Goal: Information Seeking & Learning: Learn about a topic

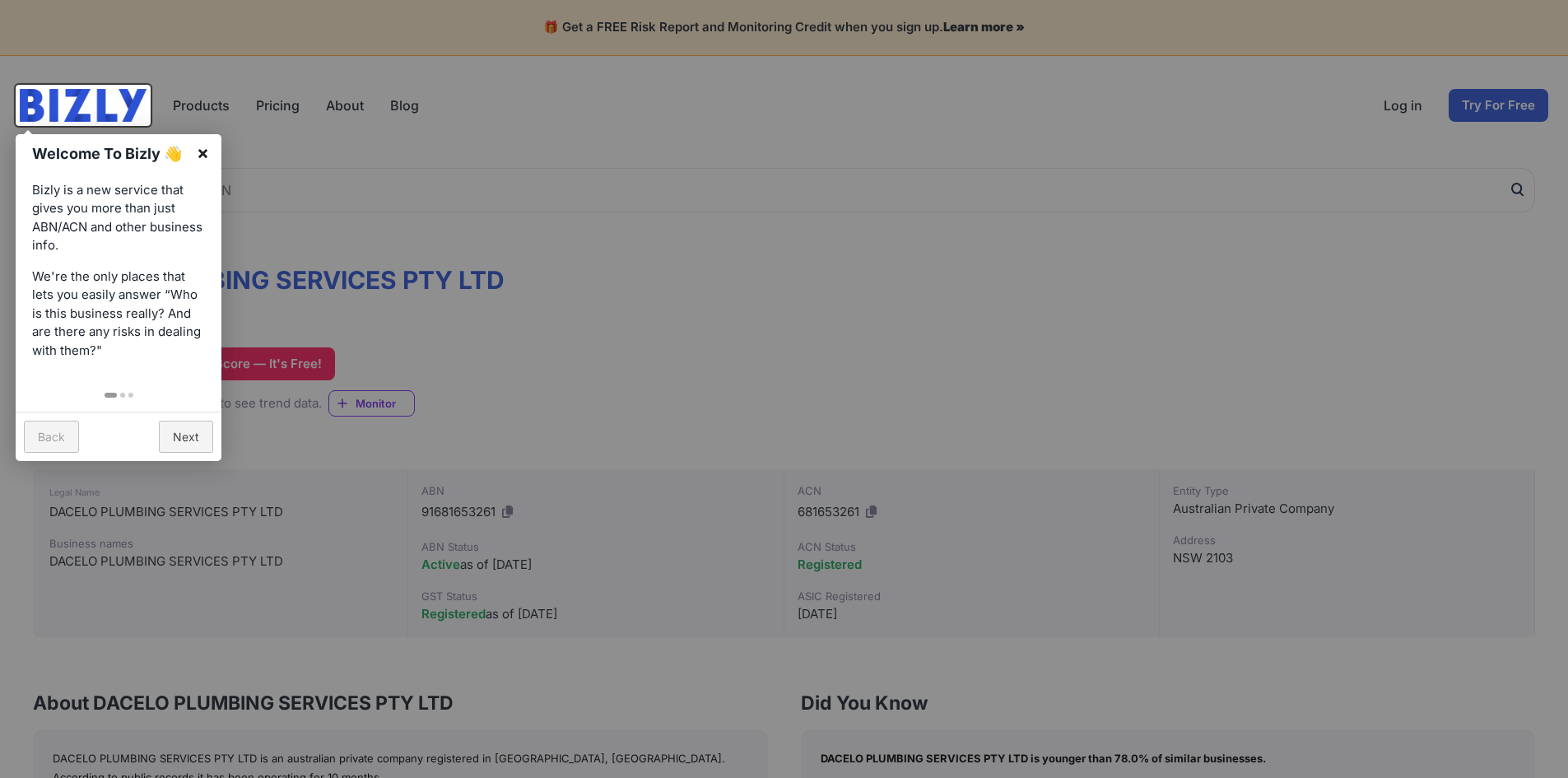
click at [202, 151] on link "×" at bounding box center [202, 152] width 37 height 37
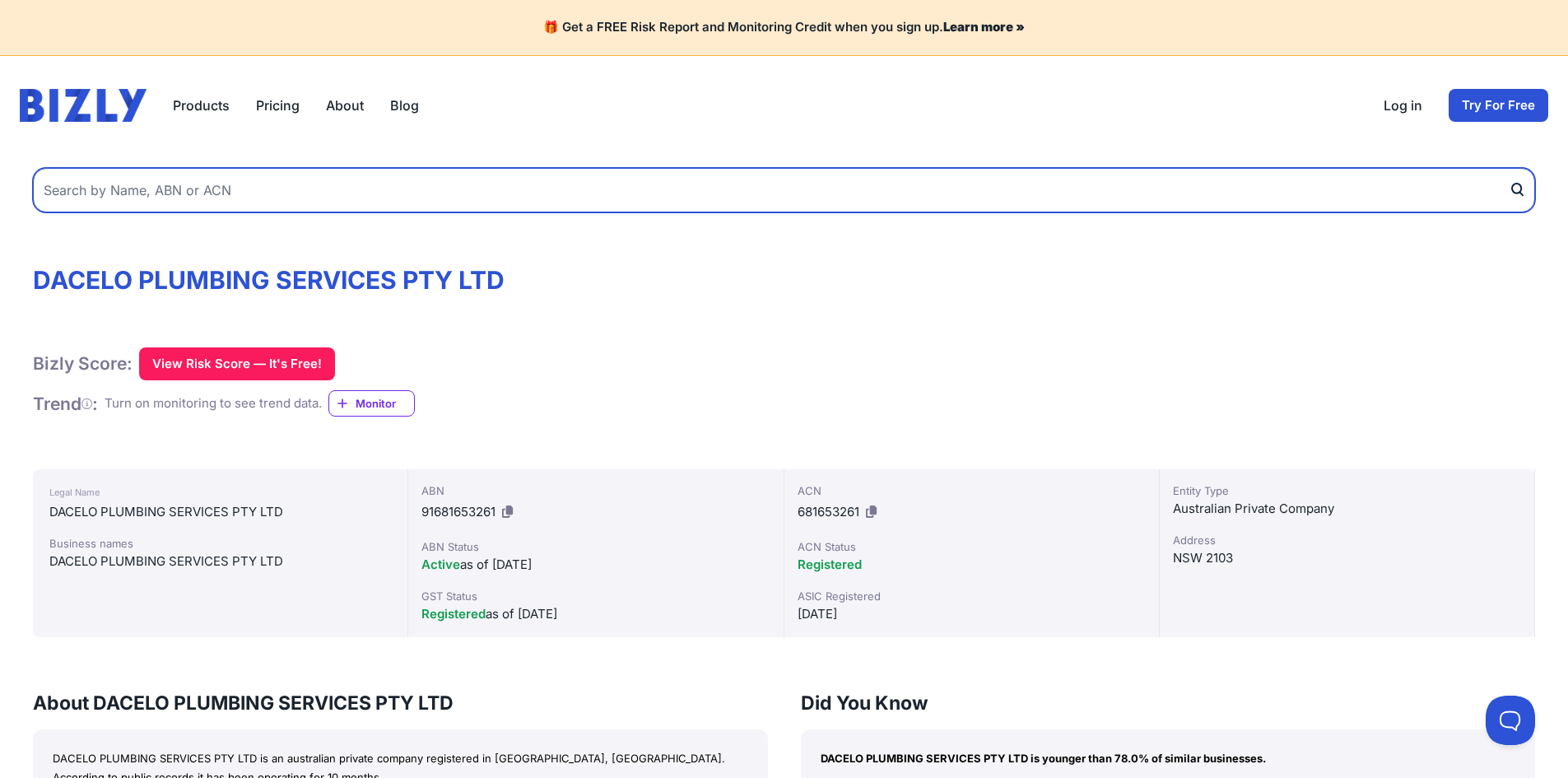
click at [189, 191] on input "text" at bounding box center [784, 190] width 1502 height 44
paste input "AUSHOT PTY. LIMITED."
type input "AUSHOT PTY. LIMITED"
click at [1509, 168] on button "submit" at bounding box center [1522, 190] width 26 height 44
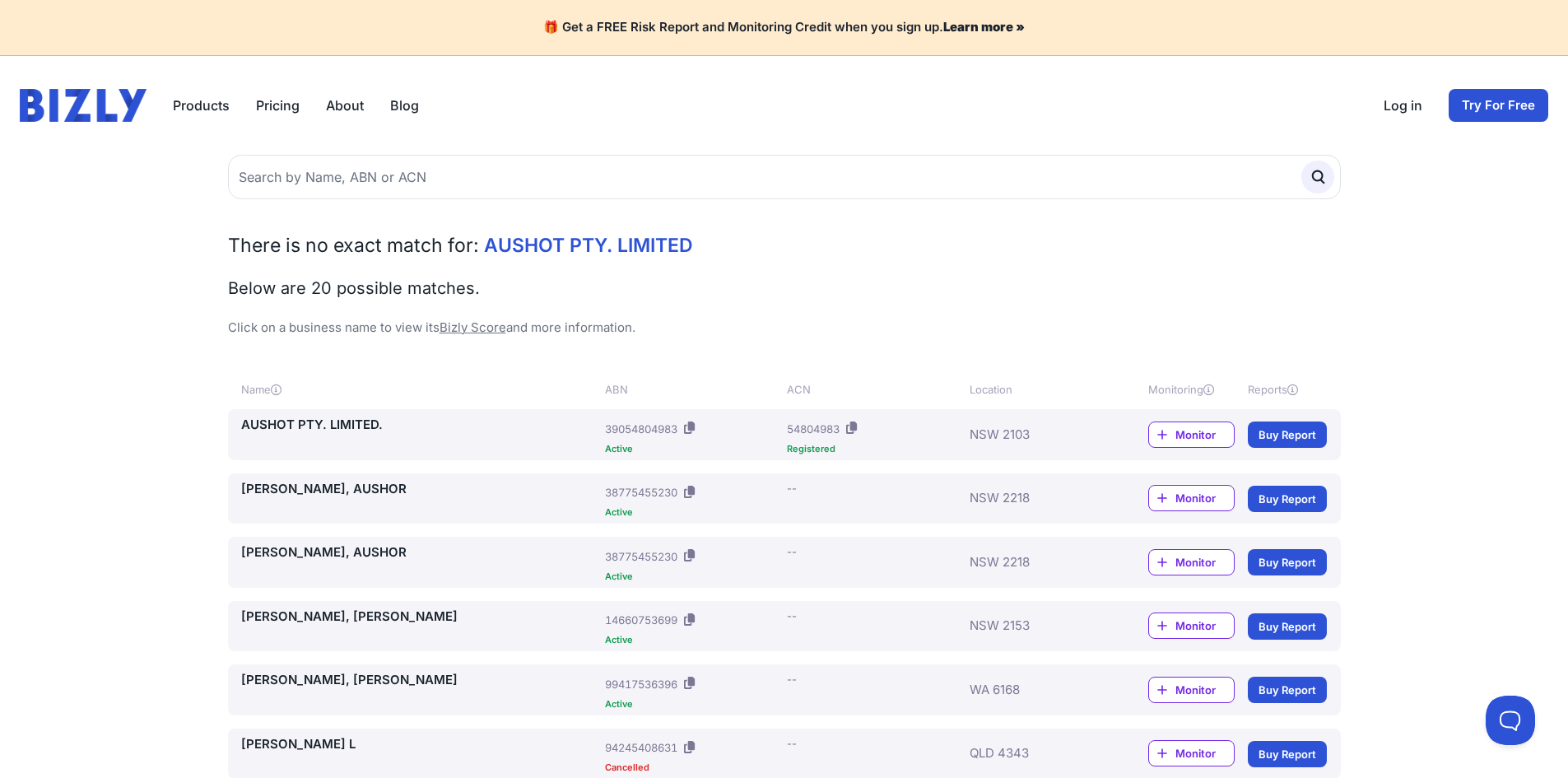
click at [334, 418] on link "AUSHOT PTY. LIMITED." at bounding box center [420, 424] width 358 height 19
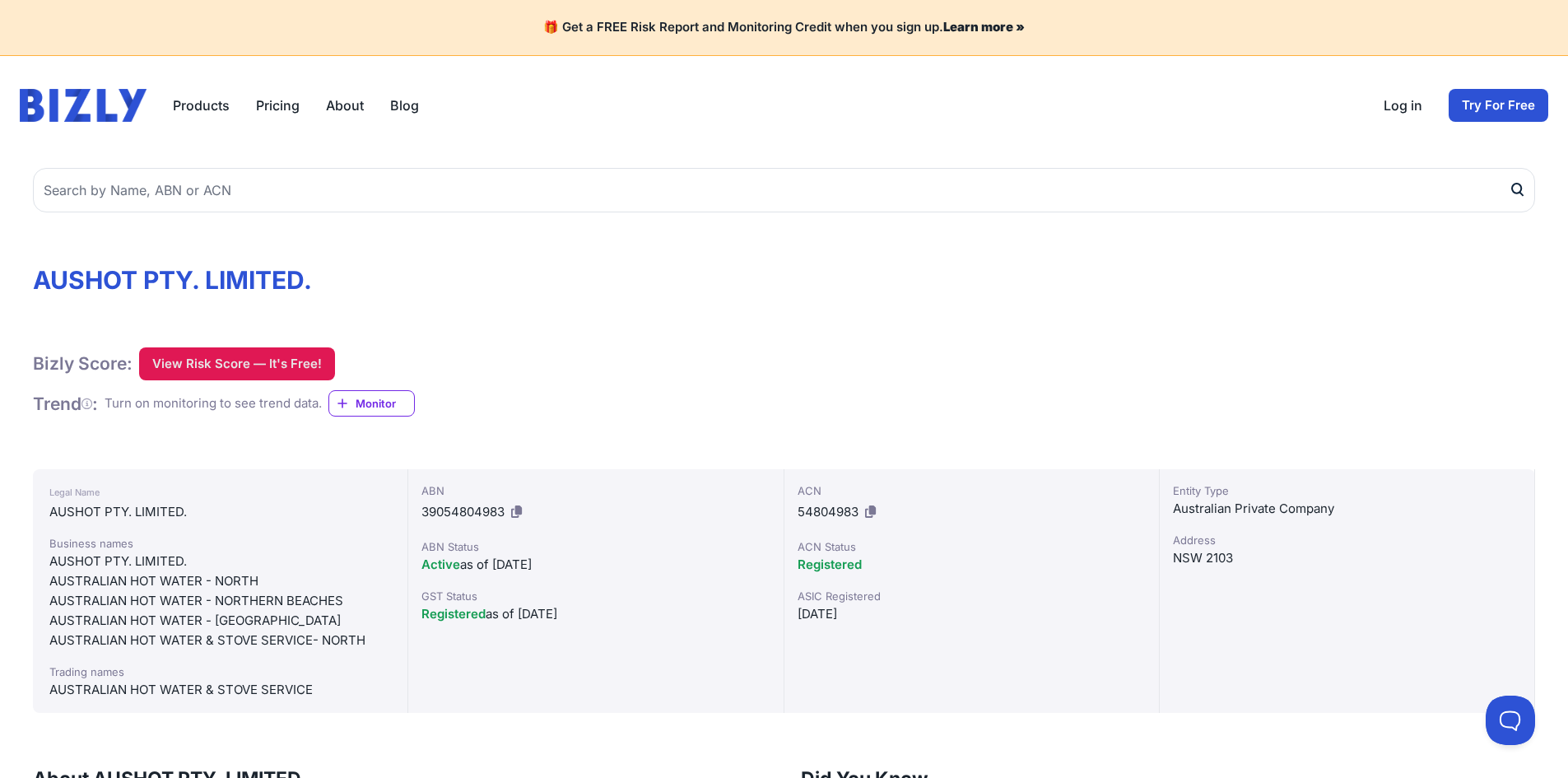
click at [220, 357] on button "View Risk Score — It's Free!" at bounding box center [237, 364] width 196 height 33
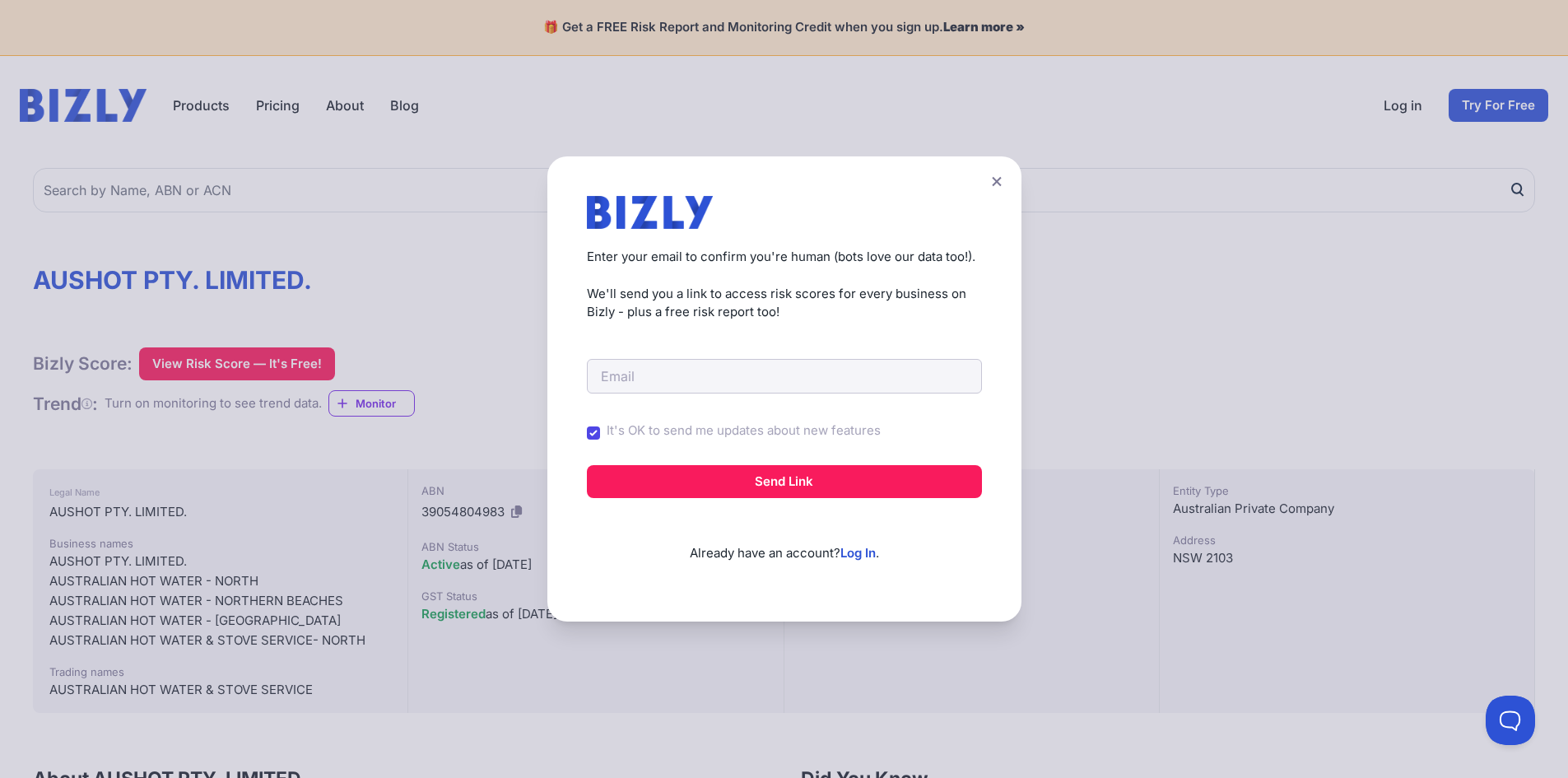
click at [1002, 182] on icon at bounding box center [997, 181] width 10 height 11
